Goal: Obtain resource: Obtain resource

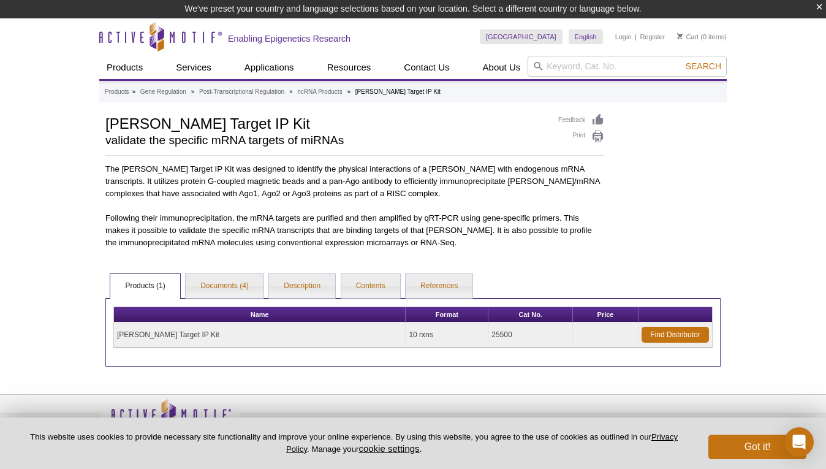
scroll to position [32, 0]
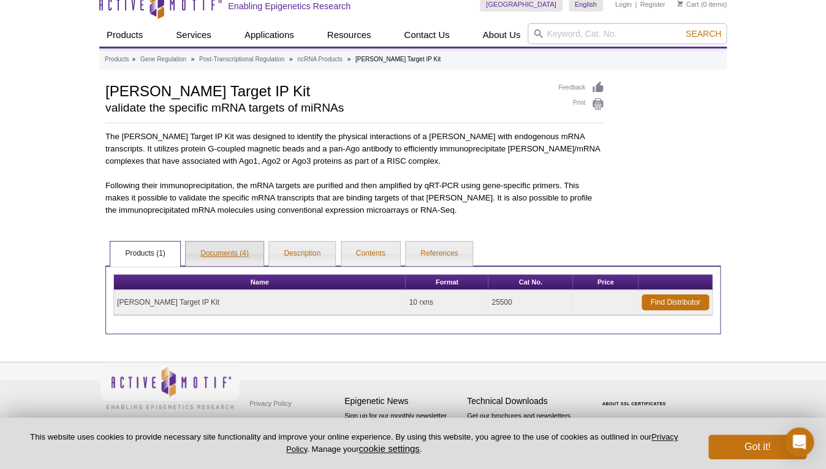
click at [216, 256] on link "Documents (4)" at bounding box center [225, 253] width 78 height 25
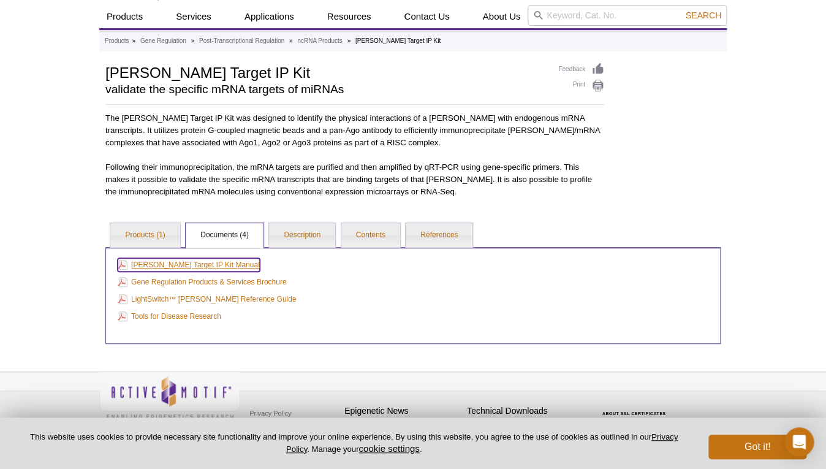
click at [189, 263] on link "[PERSON_NAME] Target IP Kit Manual" at bounding box center [189, 264] width 142 height 13
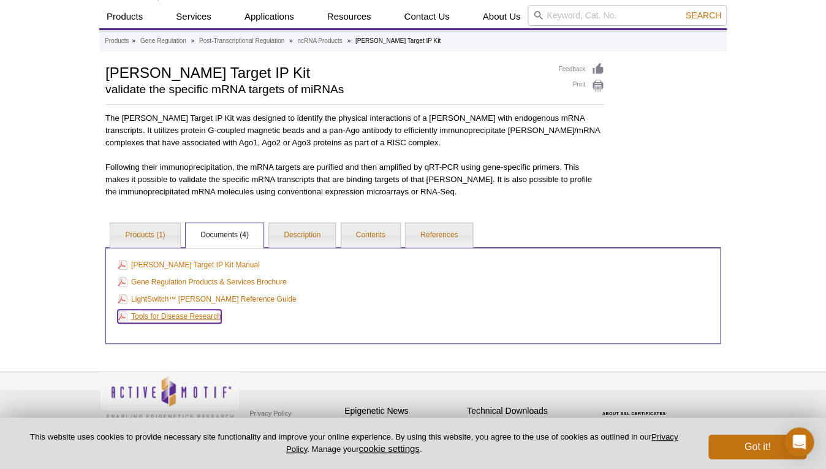
click at [211, 317] on link "Tools for Disease Research" at bounding box center [170, 315] width 104 height 13
click at [295, 240] on link "Description" at bounding box center [302, 235] width 66 height 25
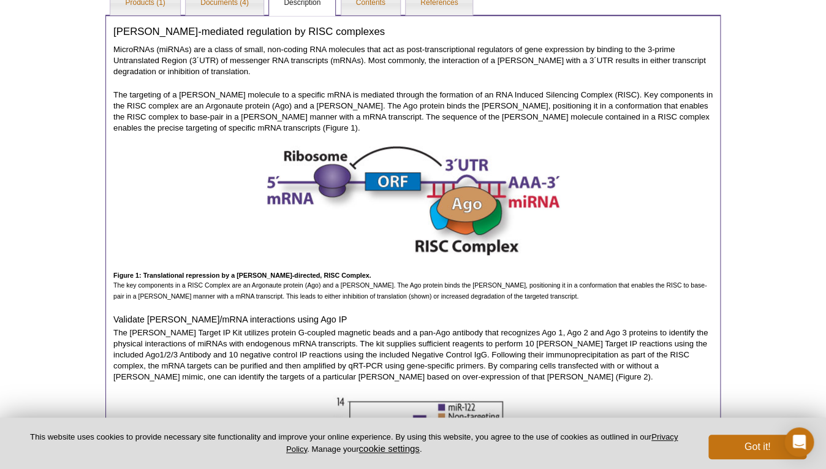
scroll to position [264, 0]
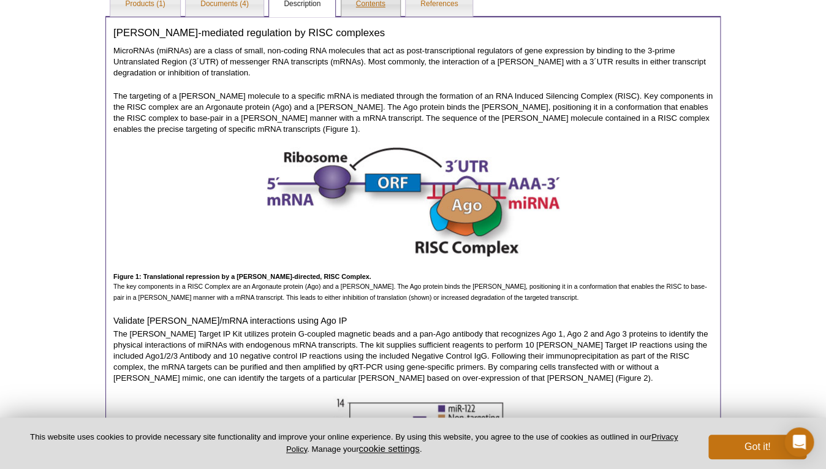
click at [370, 10] on link "Contents" at bounding box center [370, 4] width 59 height 25
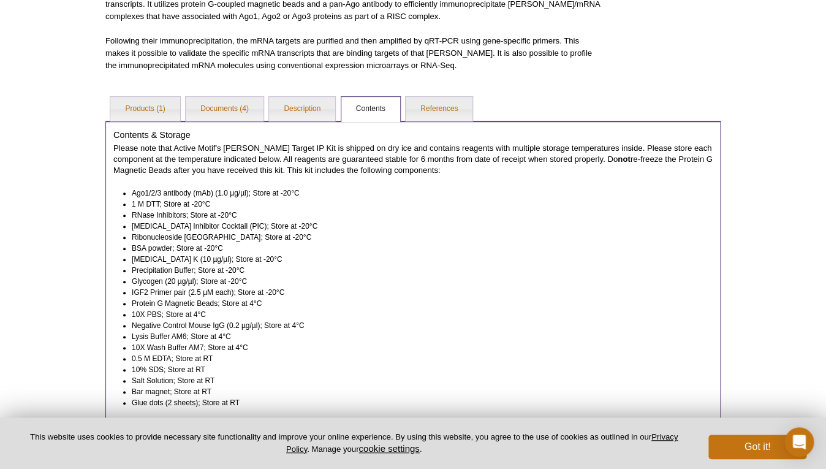
scroll to position [155, 0]
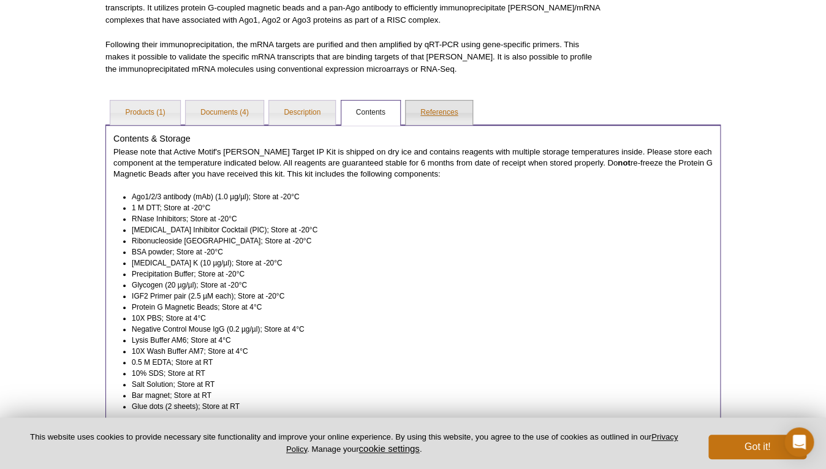
click at [430, 112] on link "References" at bounding box center [439, 113] width 67 height 25
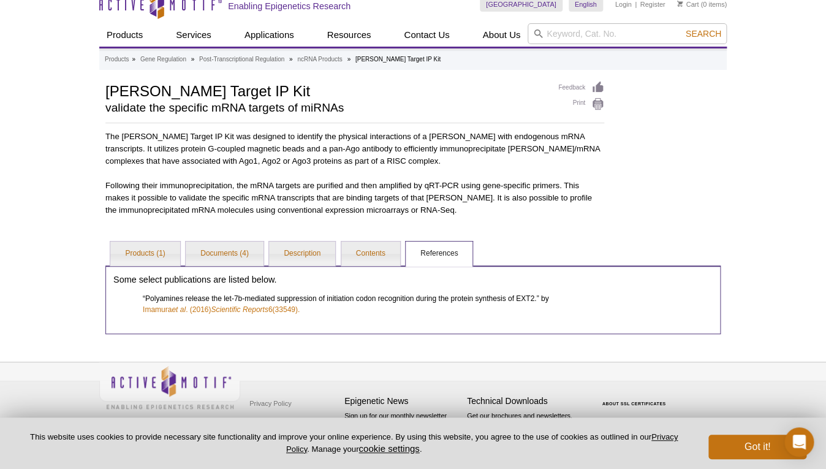
scroll to position [14, 0]
click at [278, 310] on link "Imamura et al . (2016) Scientific Reports 6(33549)." at bounding box center [221, 309] width 157 height 11
click at [379, 262] on link "Contents" at bounding box center [370, 253] width 59 height 25
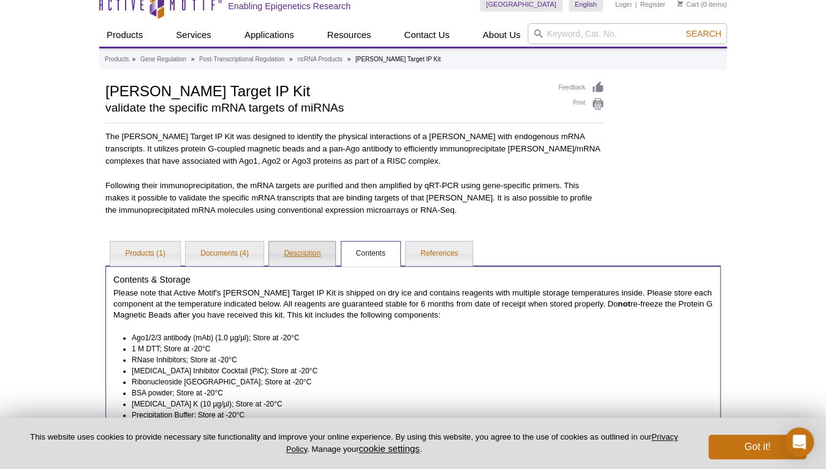
click at [297, 255] on link "Description" at bounding box center [302, 253] width 66 height 25
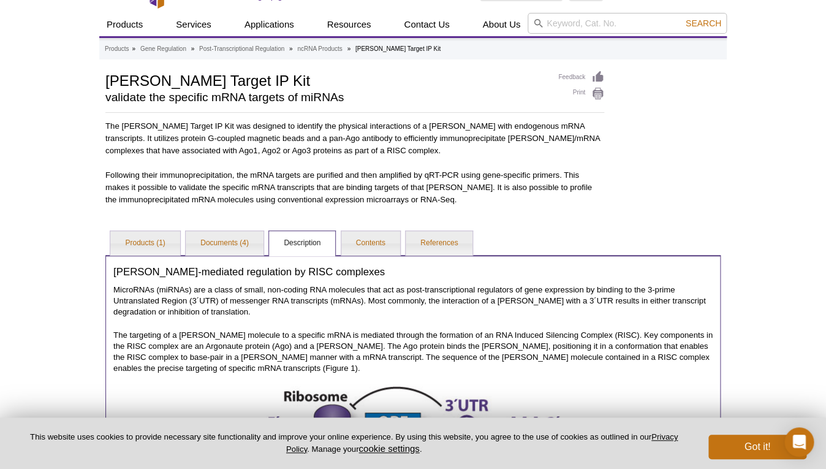
scroll to position [0, 0]
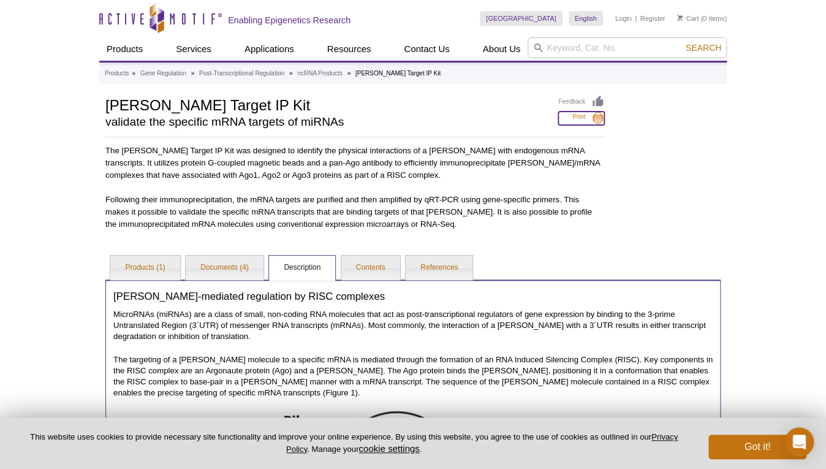
click at [596, 121] on link "Print" at bounding box center [581, 118] width 46 height 13
click at [381, 271] on link "Contents" at bounding box center [370, 268] width 59 height 25
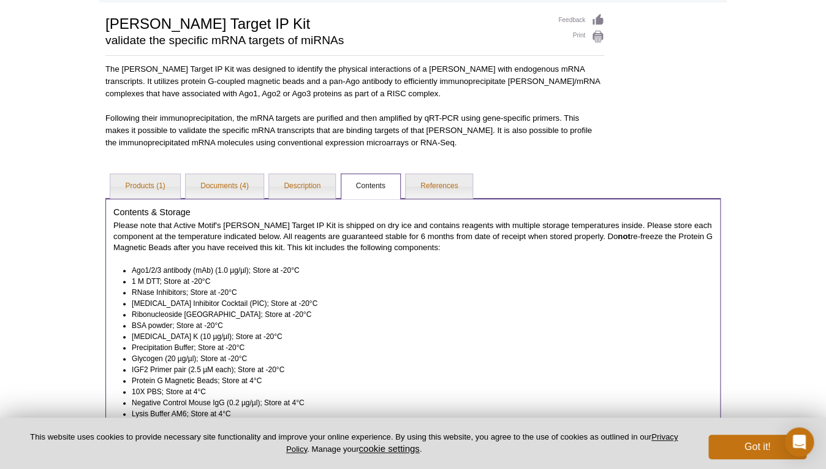
scroll to position [54, 0]
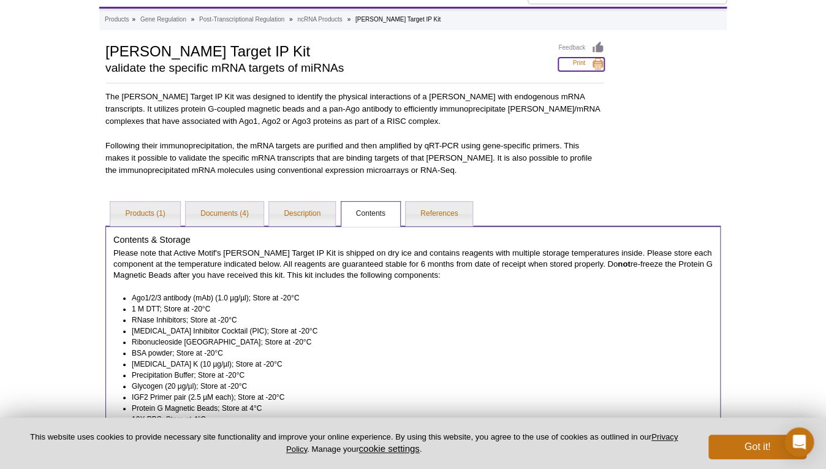
click at [582, 64] on link "Print" at bounding box center [581, 64] width 46 height 13
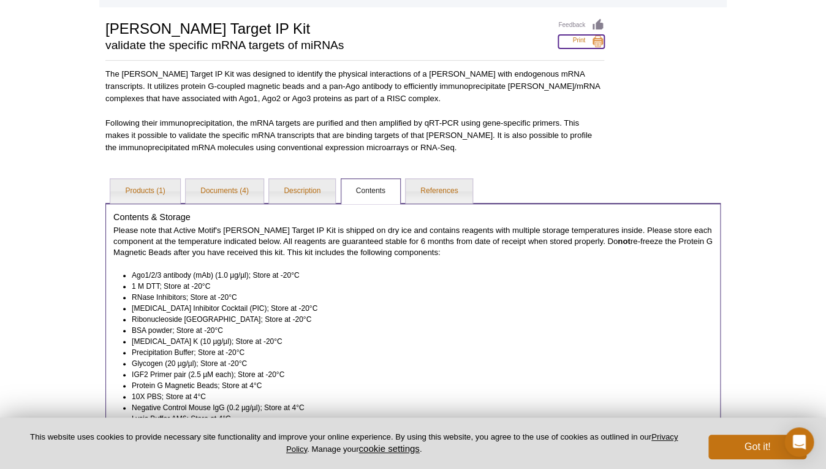
scroll to position [78, 0]
